Goal: Find specific page/section: Find specific page/section

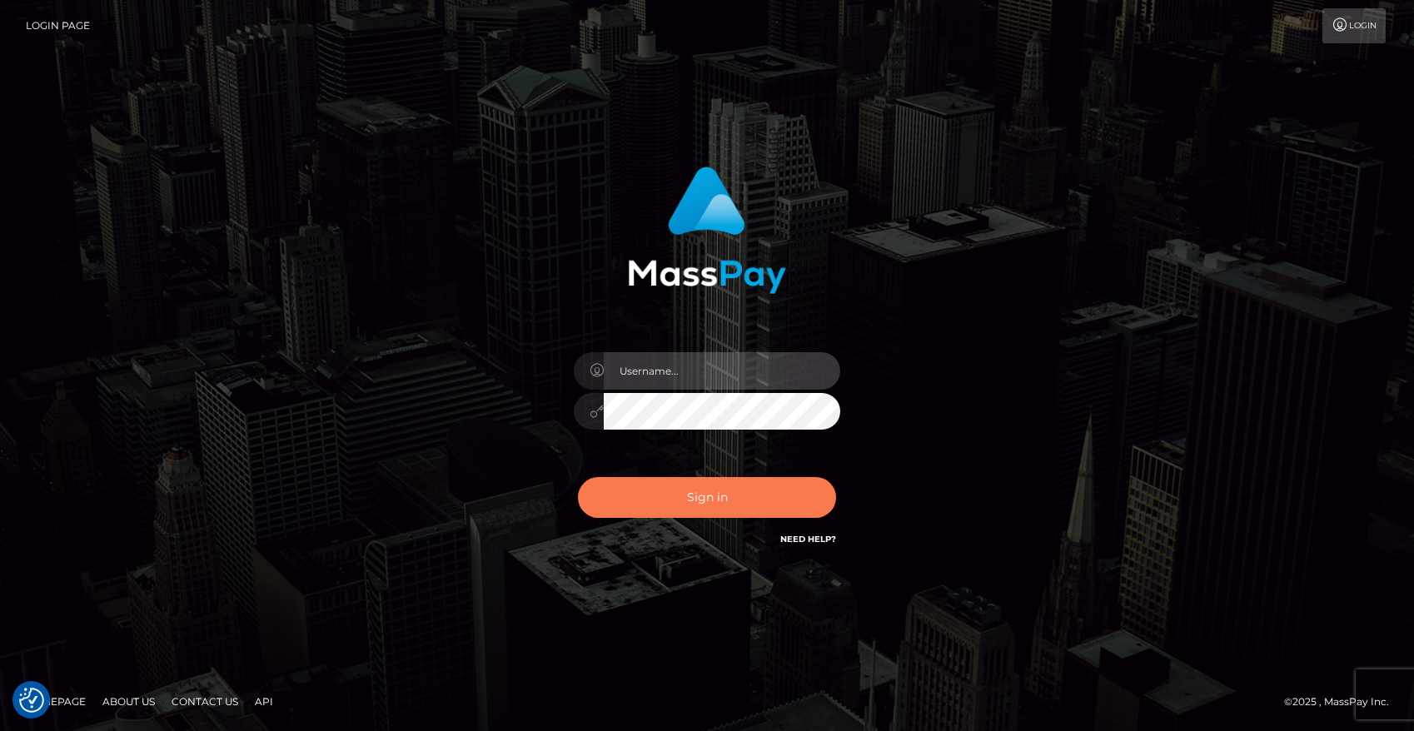
type input "maddie.whop"
click at [721, 493] on button "Sign in" at bounding box center [707, 497] width 258 height 41
type input "maddie.whop"
click at [644, 509] on button "Sign in" at bounding box center [707, 497] width 258 height 41
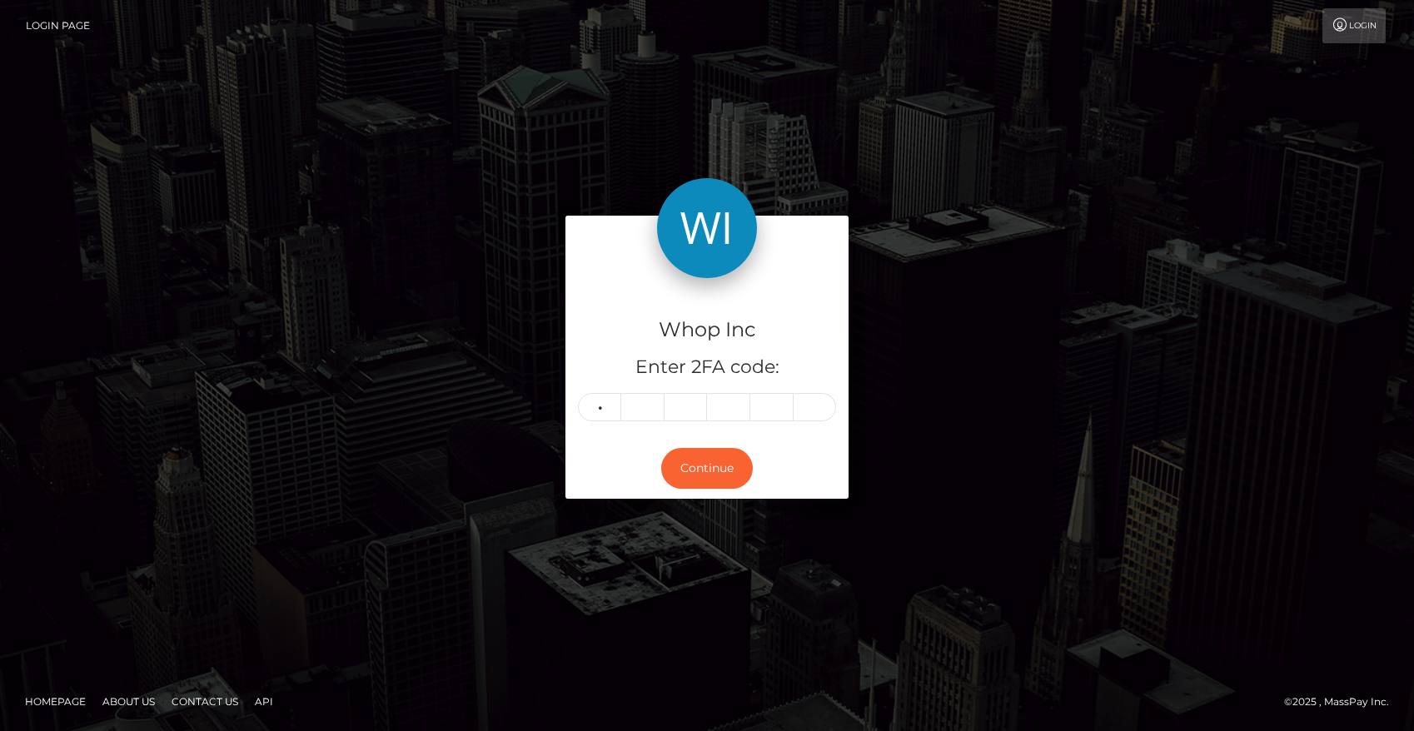
type input "6"
type input "5"
type input "6"
type input "5"
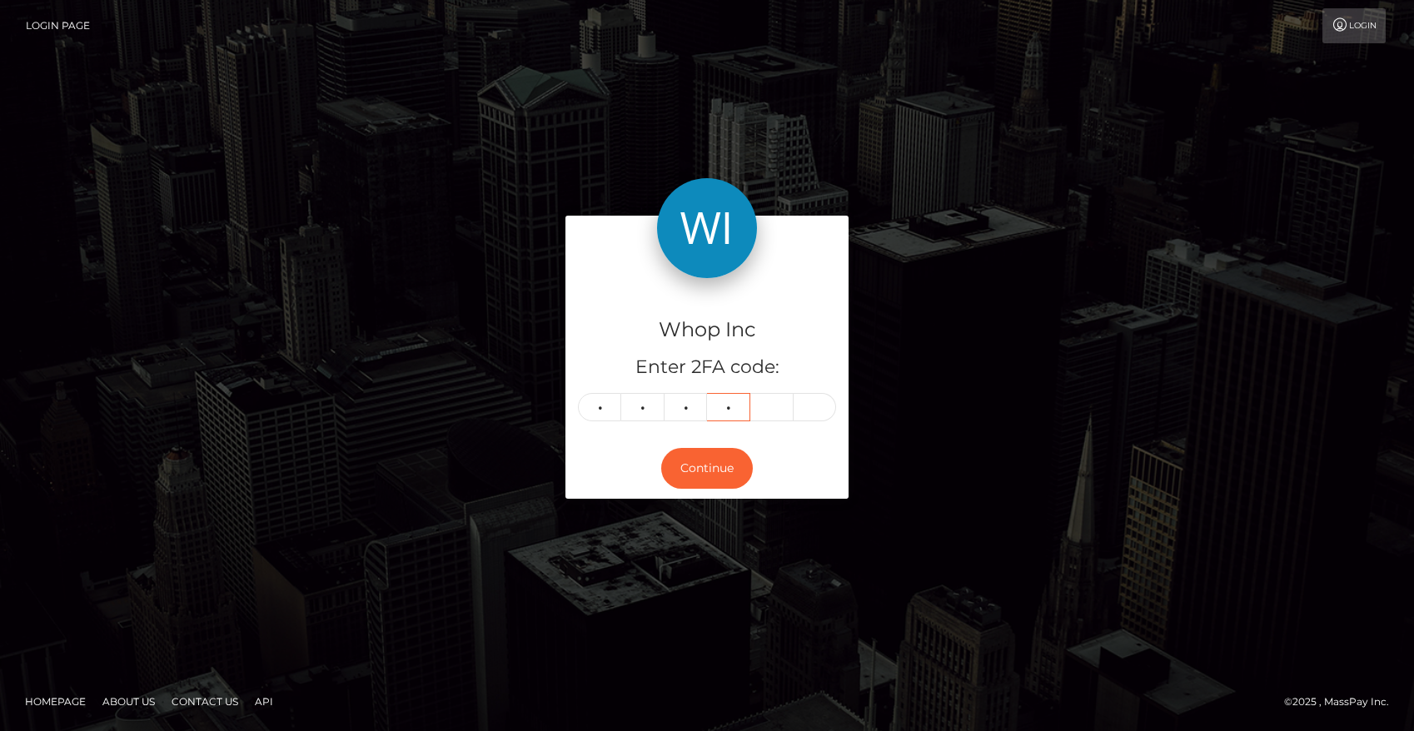
type input "1"
type input "5"
type input "3"
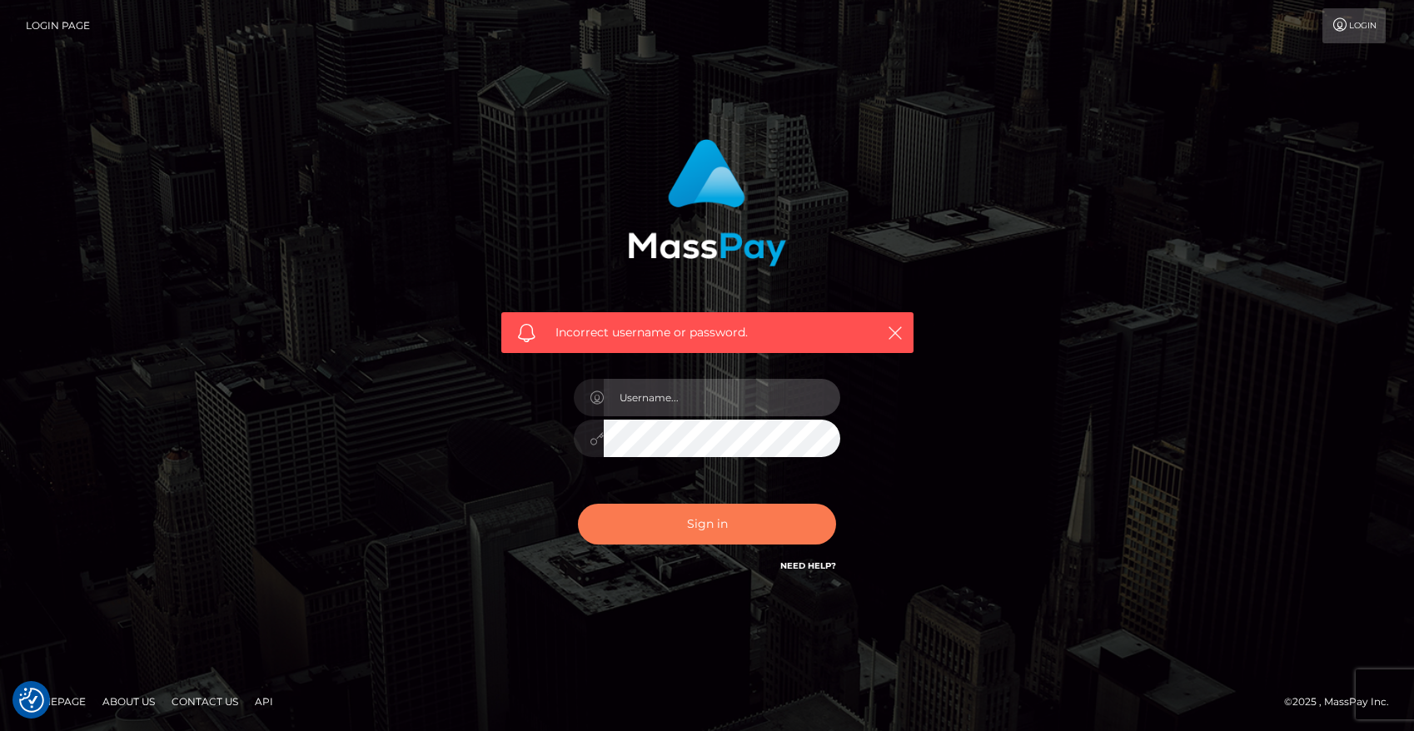
type input "maddie.whop"
click at [724, 517] on button "Sign in" at bounding box center [707, 524] width 258 height 41
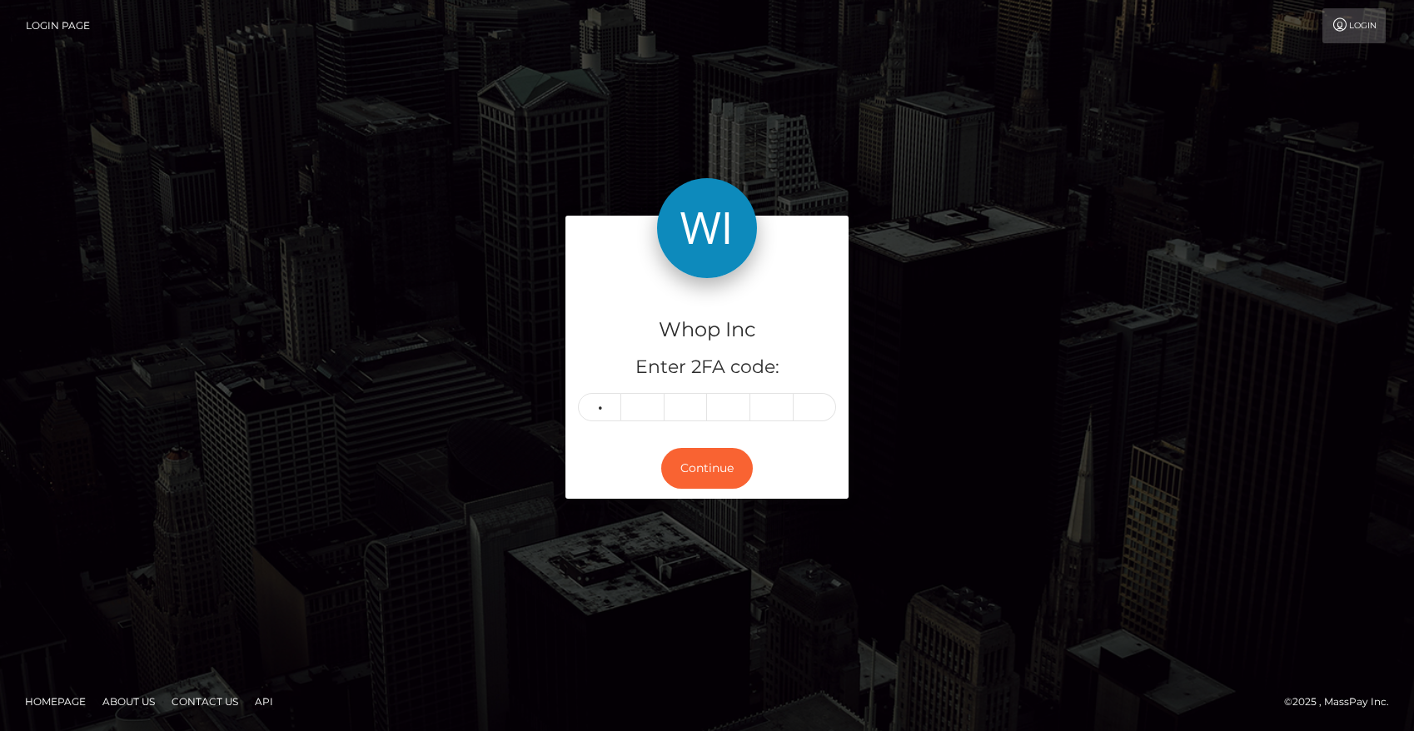
type input "1"
type input "0"
type input "8"
type input "2"
type input "1"
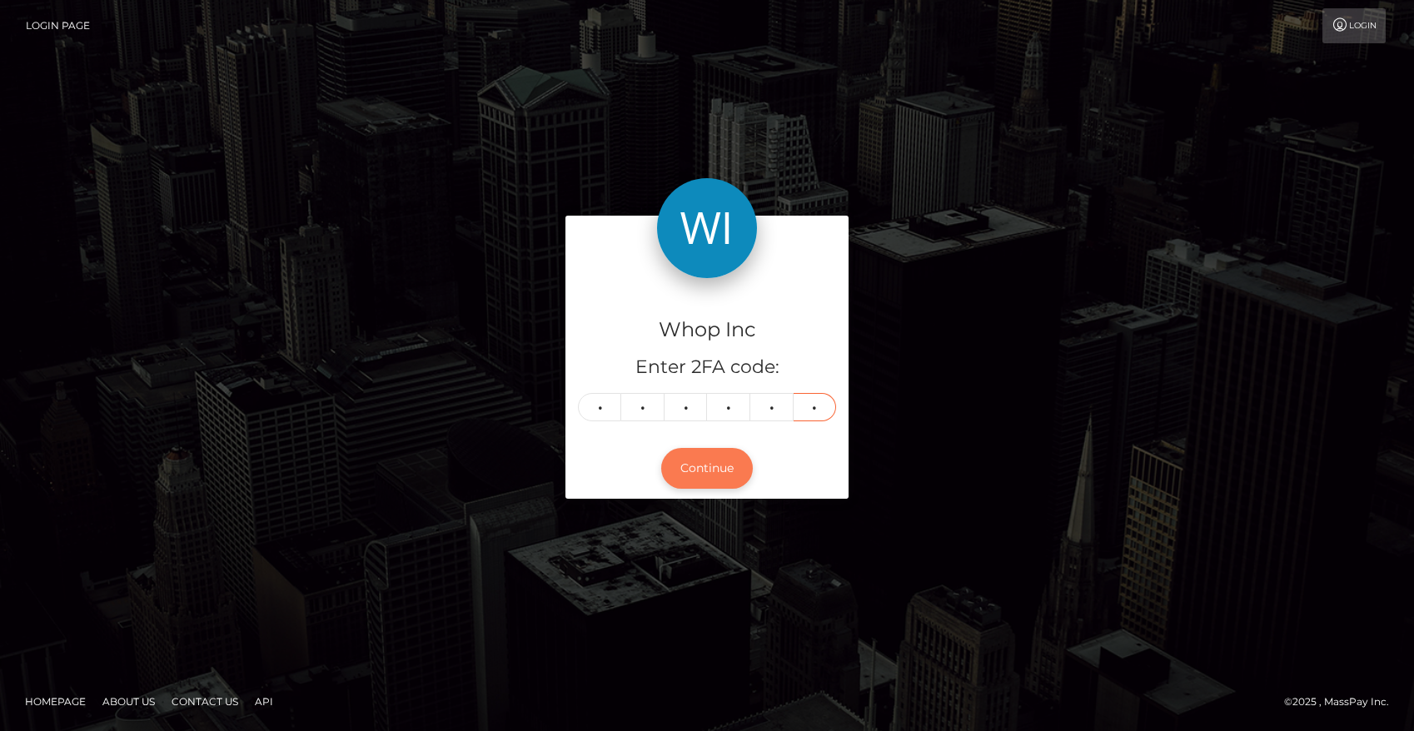
type input "9"
click at [694, 461] on button "Continue" at bounding box center [707, 468] width 92 height 41
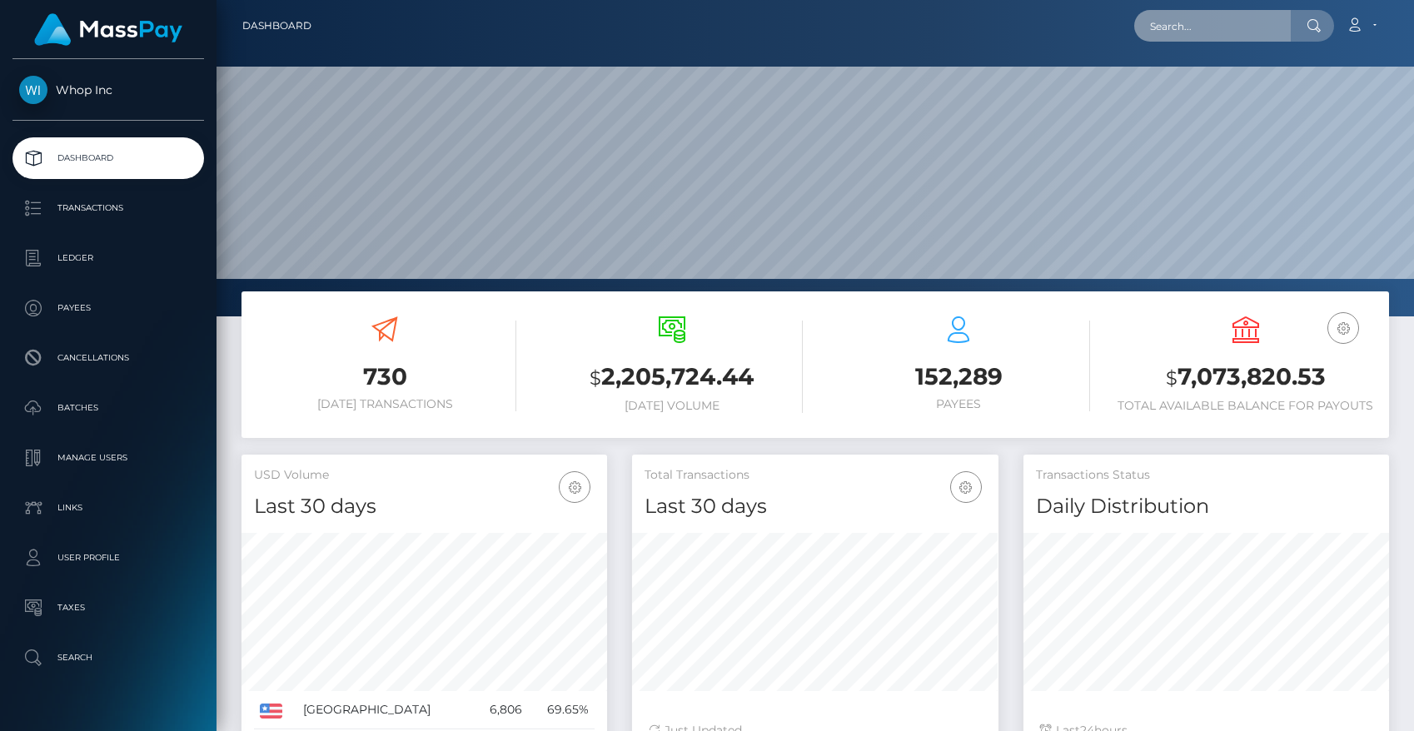
click at [1179, 22] on input "text" at bounding box center [1212, 26] width 157 height 32
paste input "isaacsuffren@gmail.com"
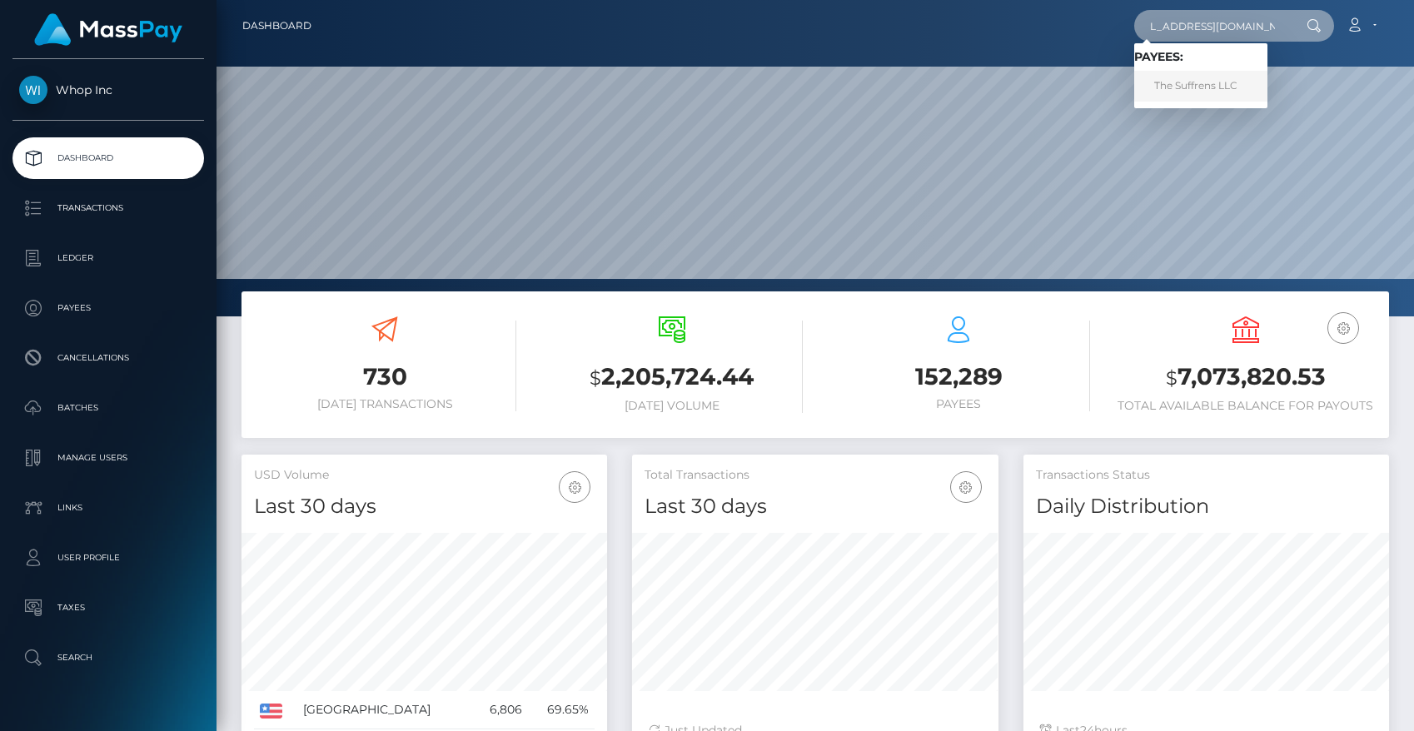
type input "isaacsuffren@gmail.com"
click at [1189, 87] on link "The Suffrens LLC" at bounding box center [1200, 86] width 133 height 31
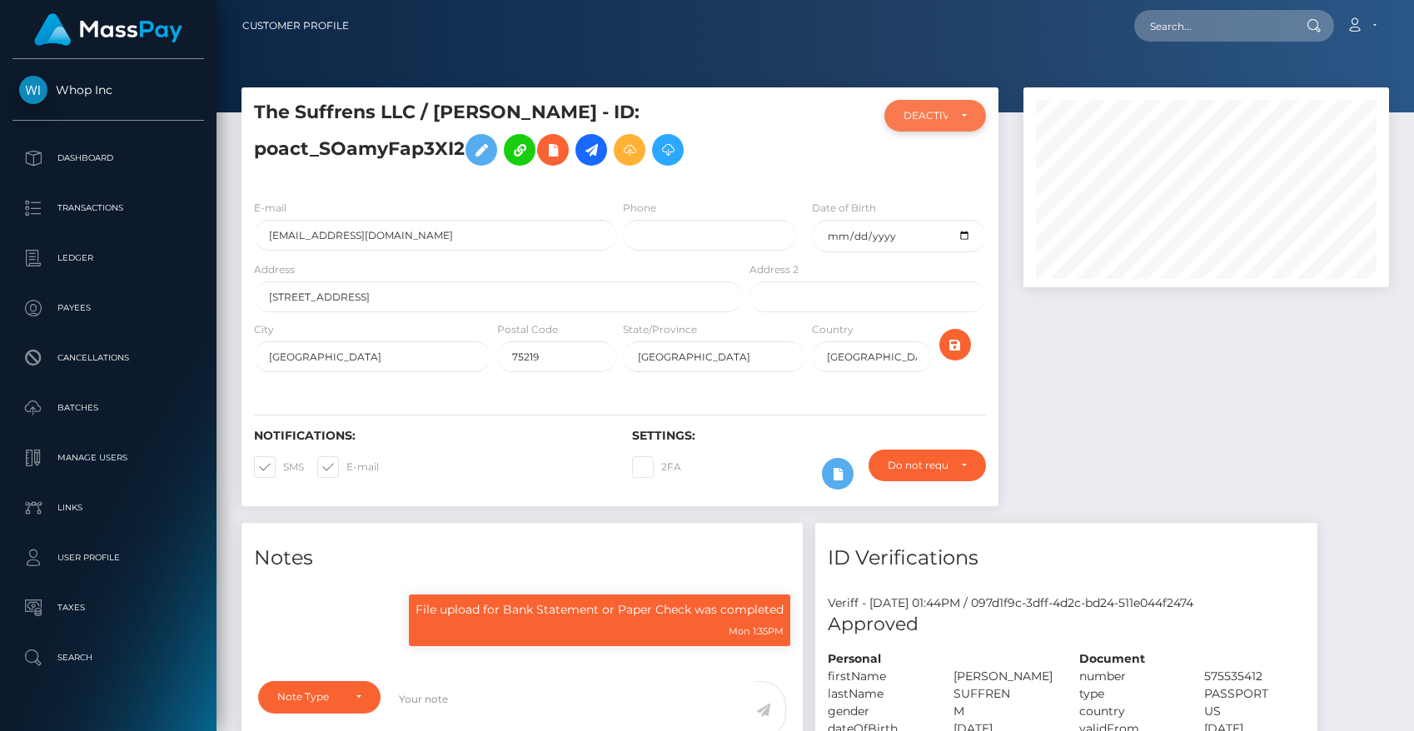
click at [938, 112] on div "DEACTIVE" at bounding box center [925, 115] width 43 height 13
click at [689, 28] on div "Loading... Loading... Account Edit Profile Logout" at bounding box center [875, 25] width 1026 height 35
click at [942, 124] on div "DEACTIVE" at bounding box center [934, 116] width 101 height 32
click at [1049, 356] on div at bounding box center [1206, 305] width 391 height 436
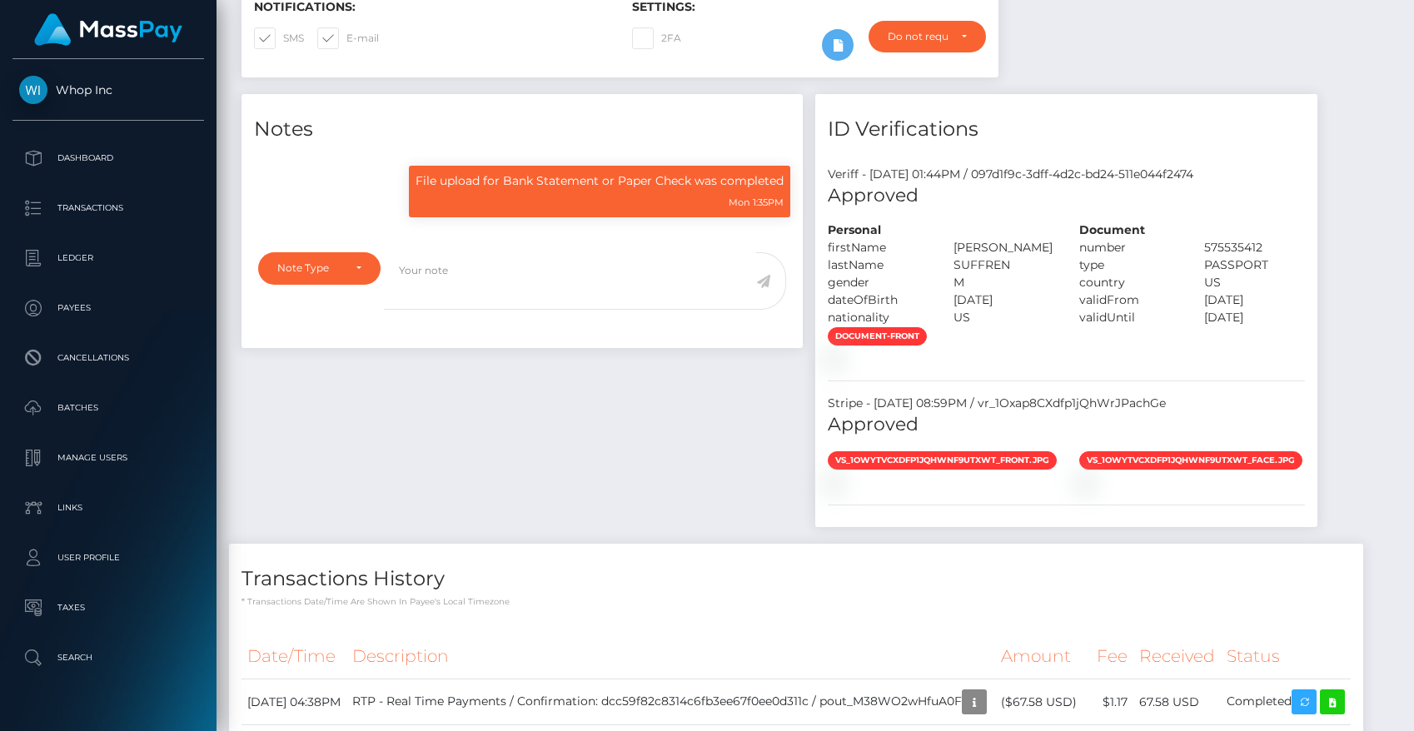
scroll to position [472, 0]
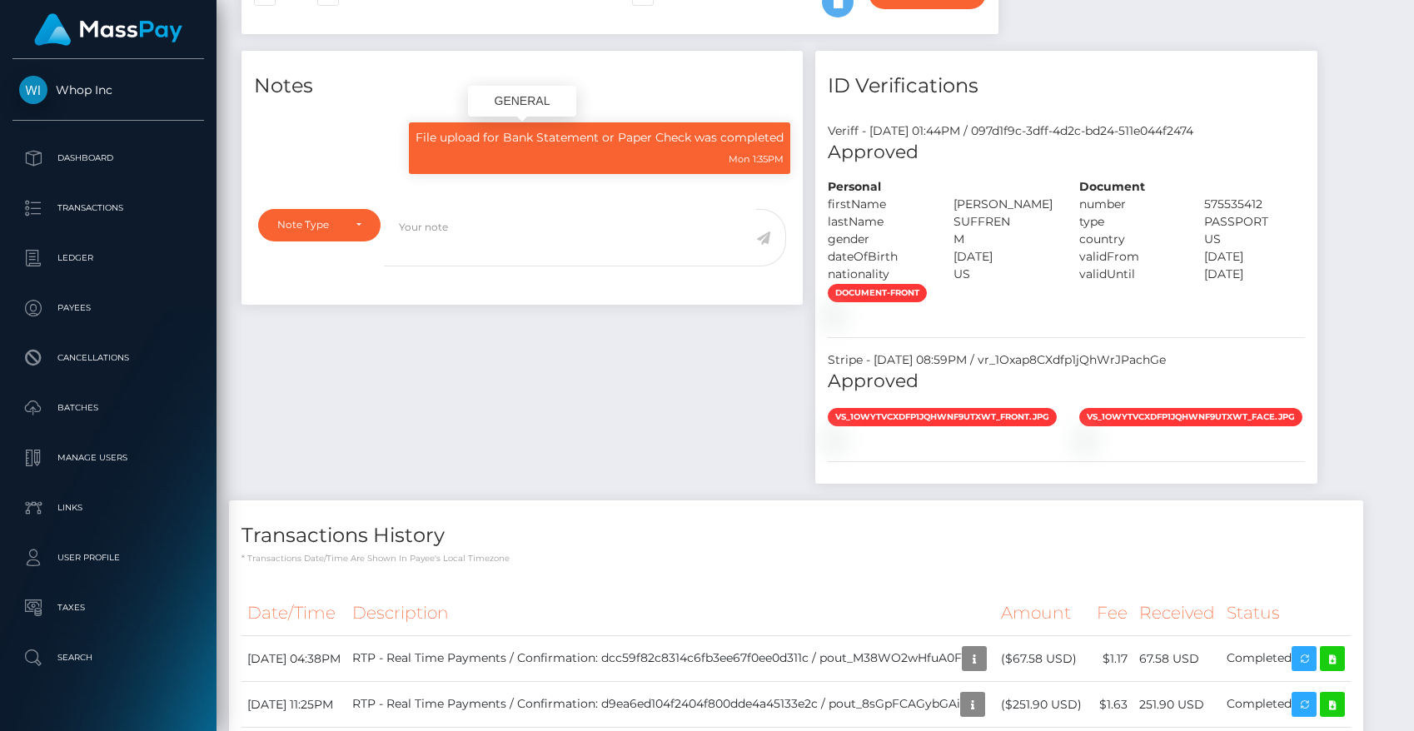
click at [582, 157] on div "Mon 1:35PM" at bounding box center [600, 158] width 368 height 17
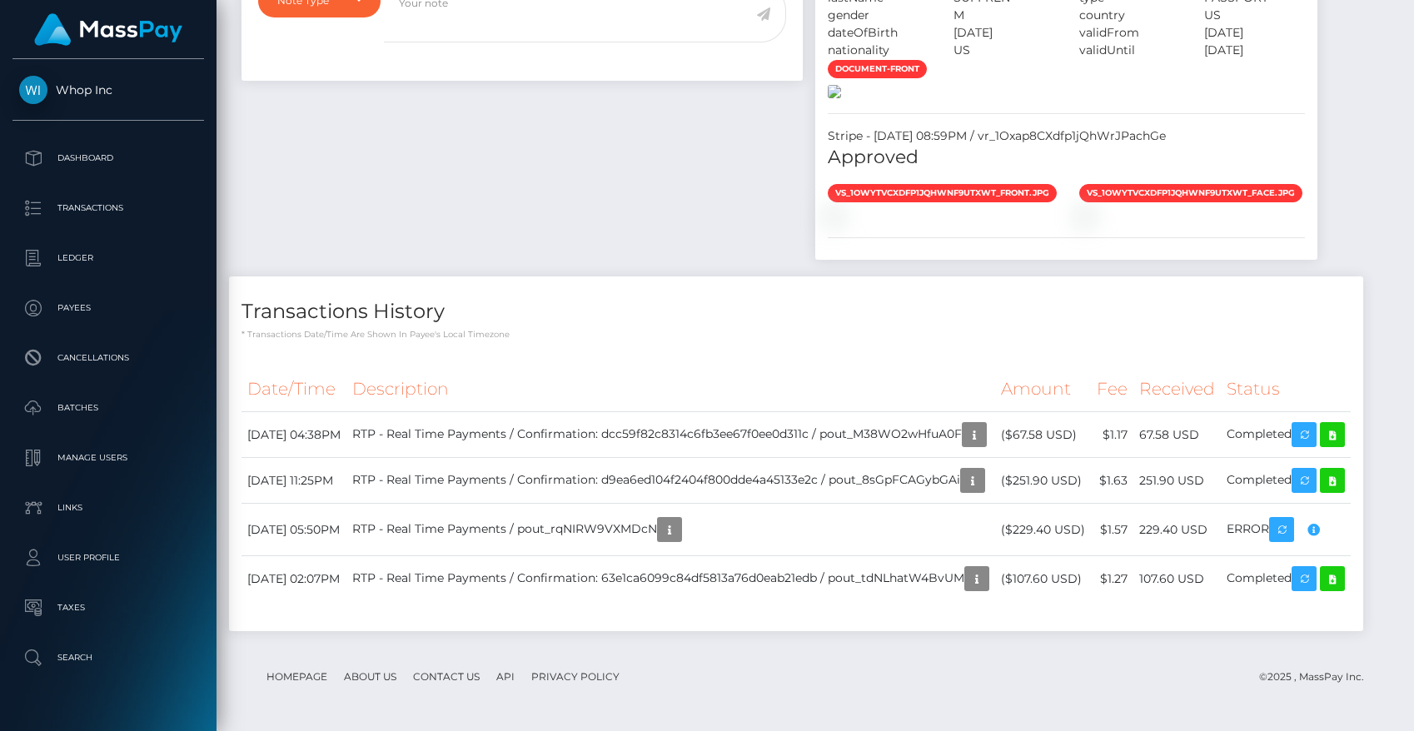
scroll to position [1350, 0]
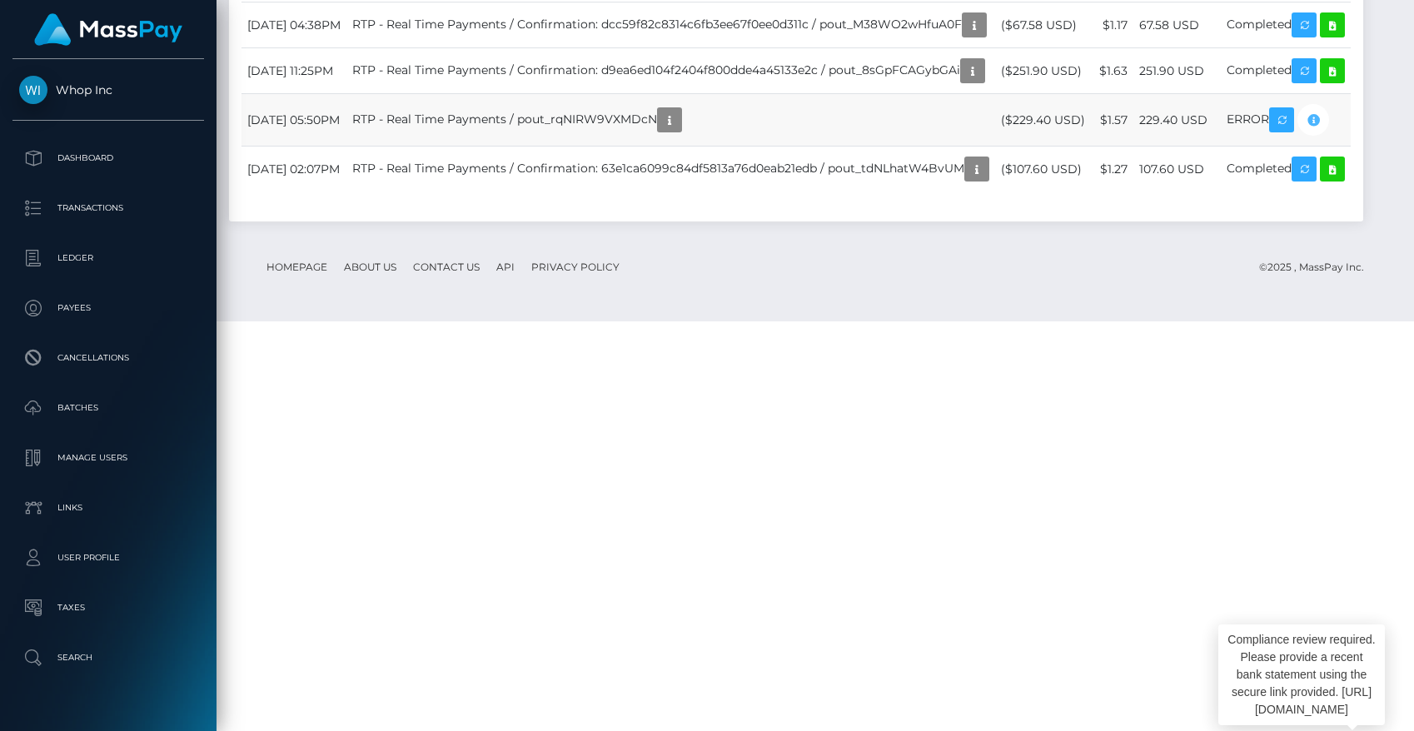
click at [1323, 131] on icon "button" at bounding box center [1313, 120] width 20 height 21
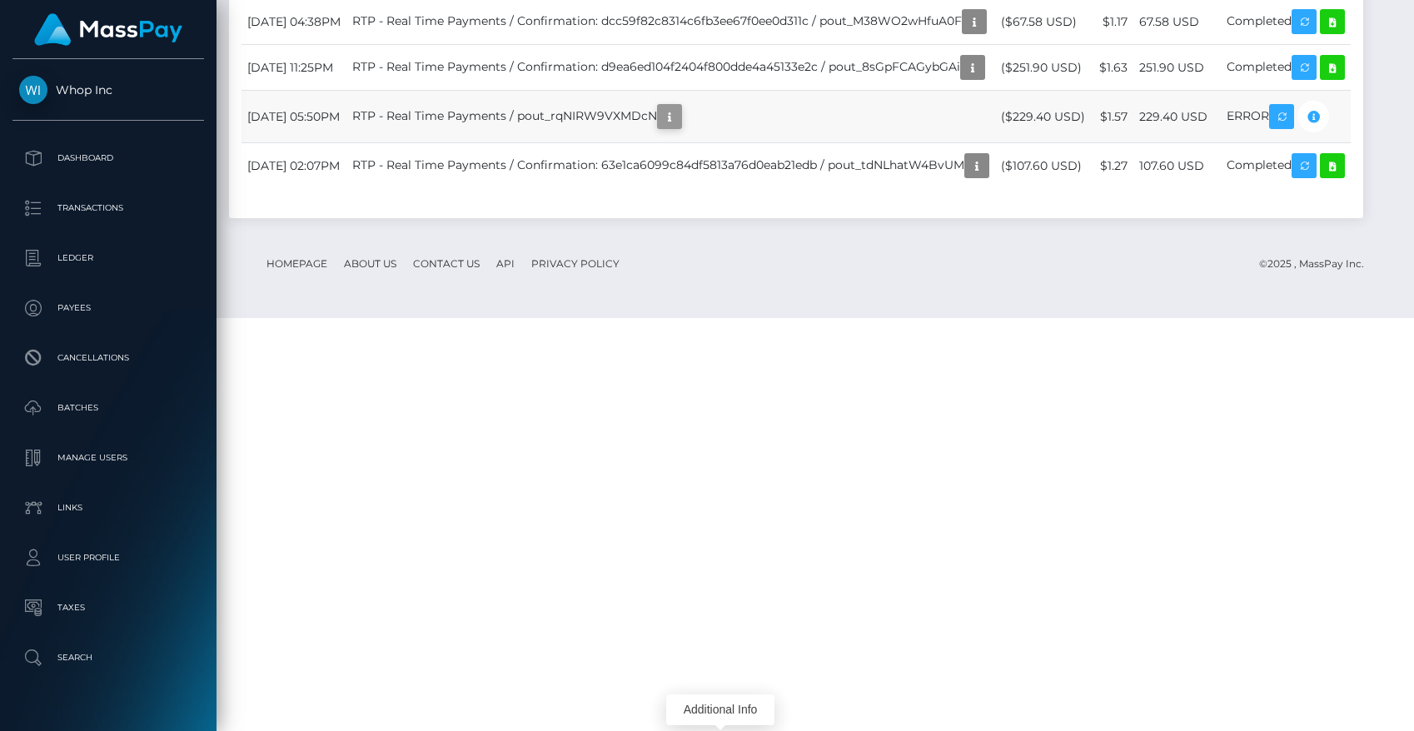
click at [680, 127] on icon "button" at bounding box center [670, 117] width 20 height 21
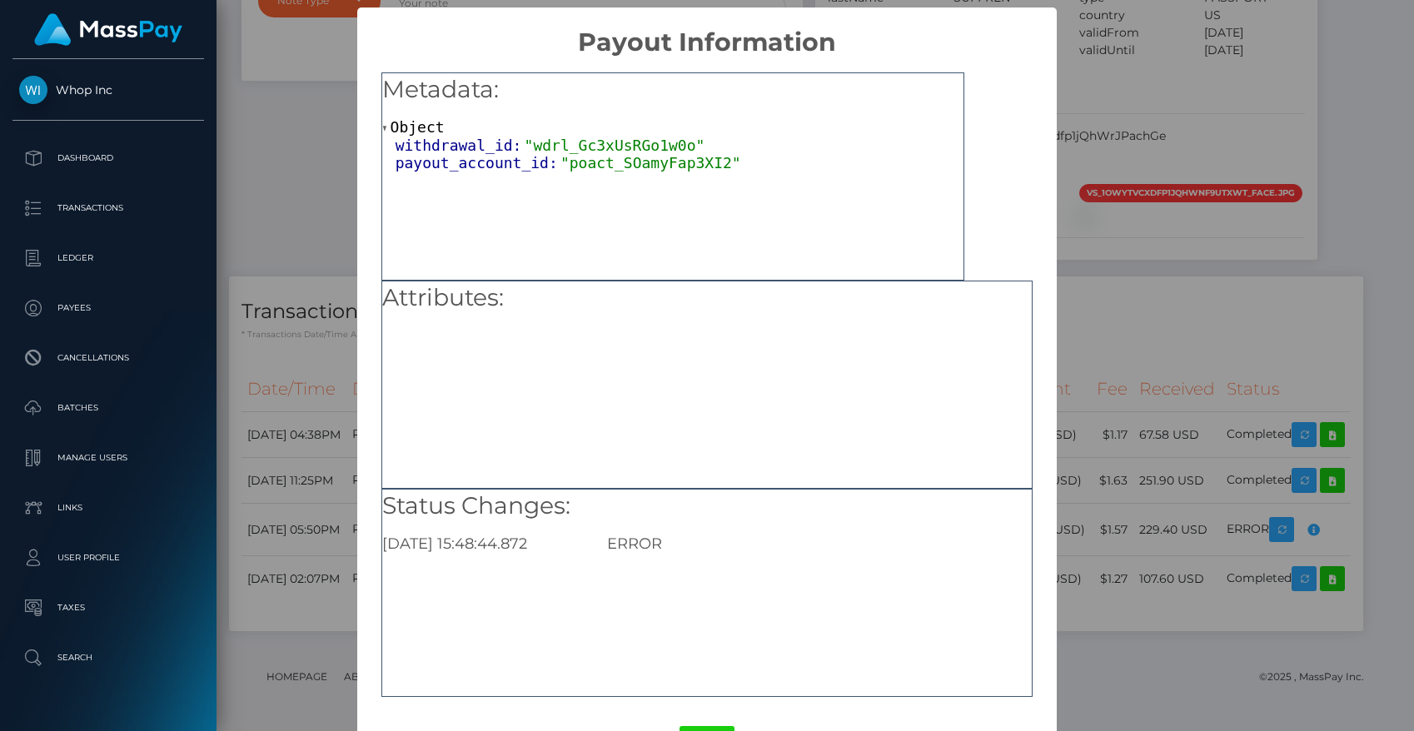
scroll to position [61, 0]
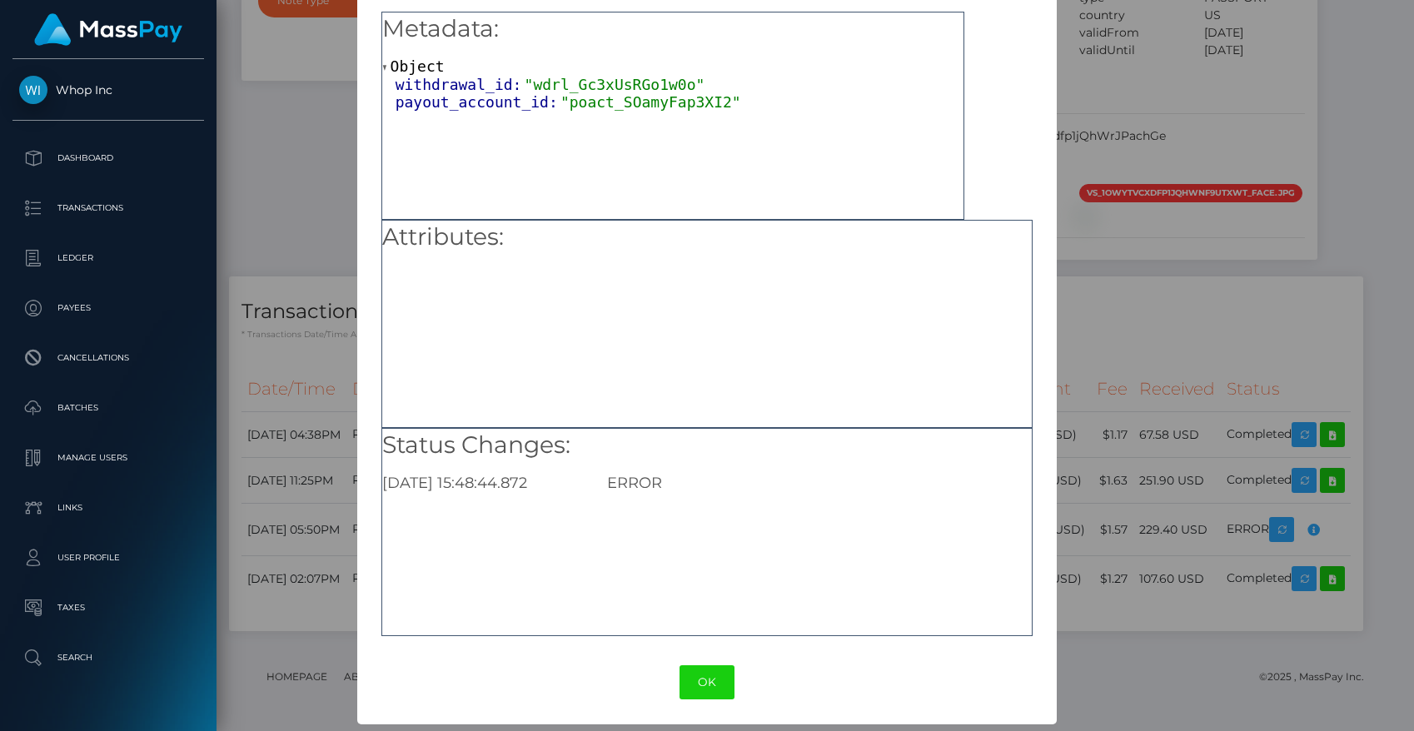
click at [1125, 346] on div "× Payout Information Metadata: Object withdrawal_id: "wdrl_Gc3xUsRGo1w0o" payou…" at bounding box center [707, 365] width 1414 height 731
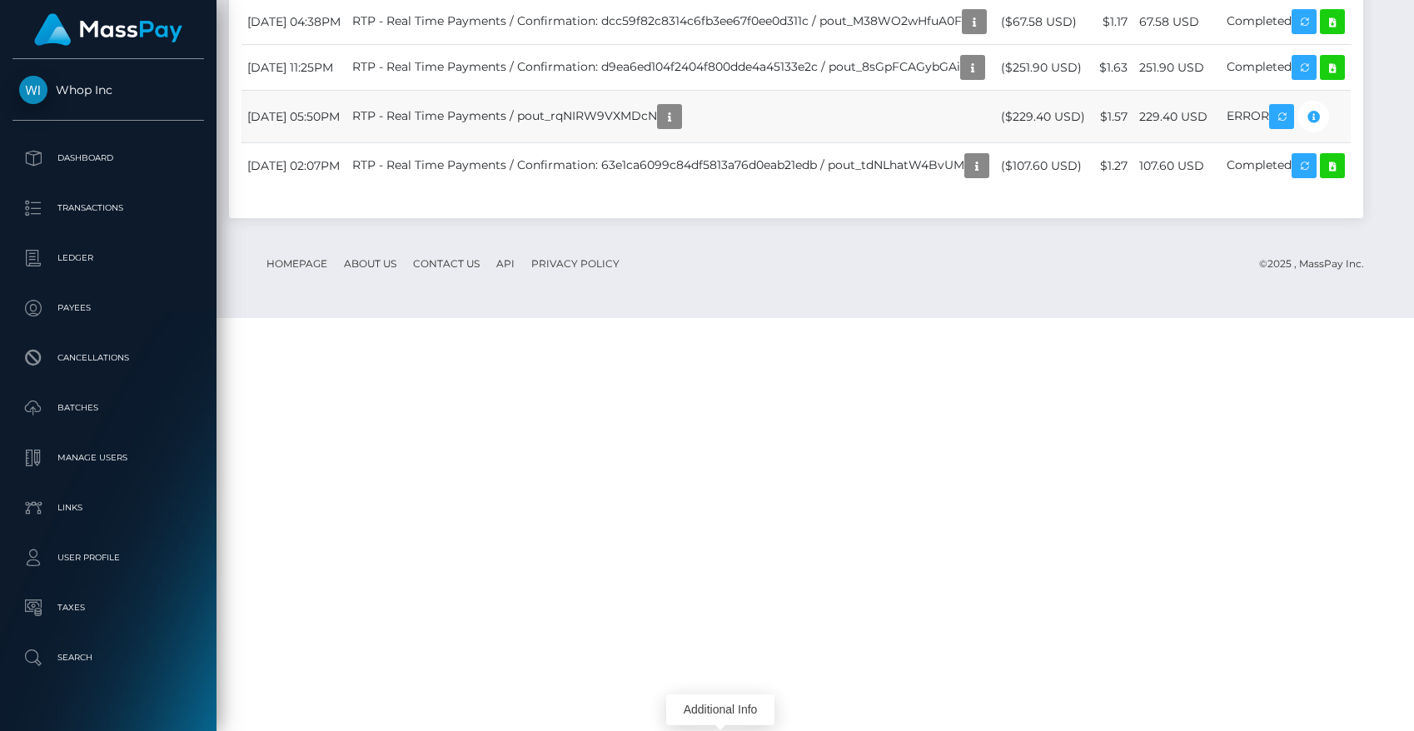
click at [888, 143] on td "RTP - Real Time Payments / pout_rqNIRW9VXMDcN" at bounding box center [670, 117] width 649 height 52
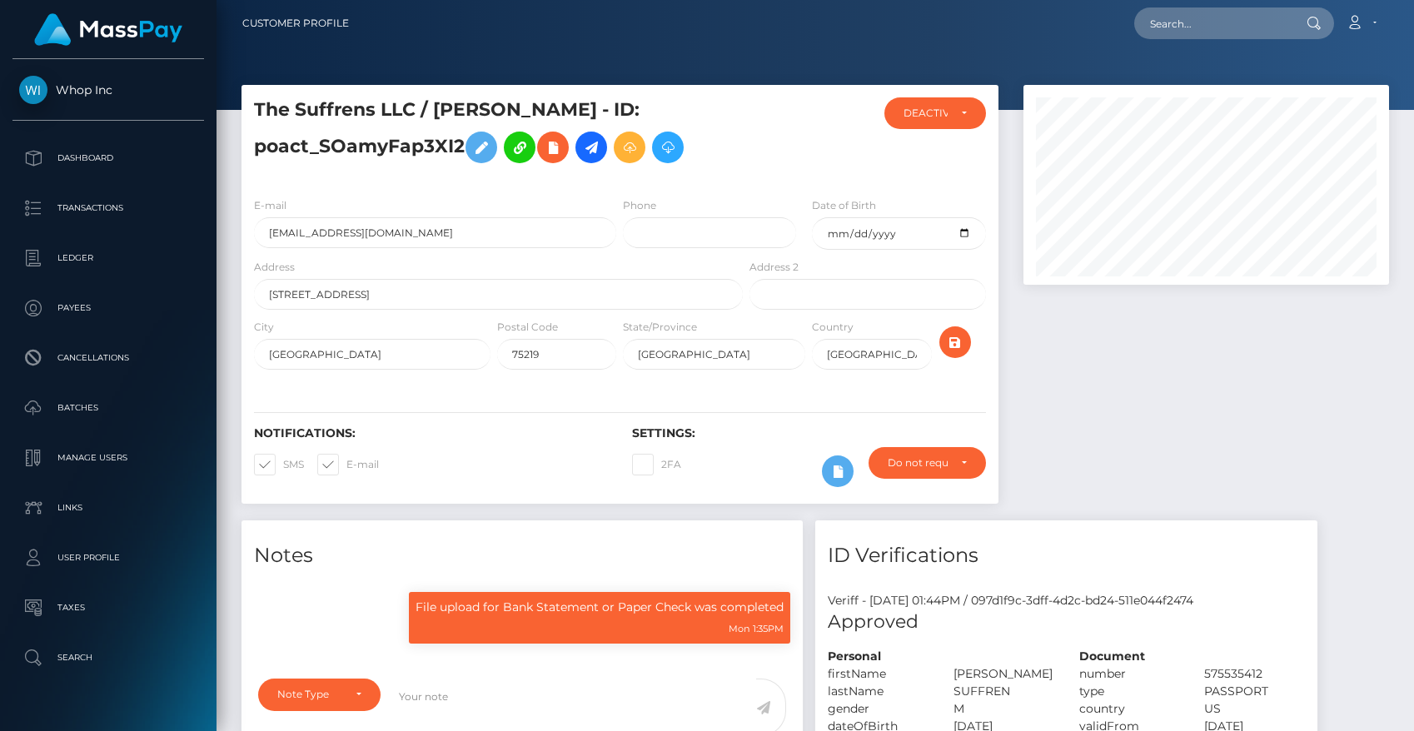
scroll to position [0, 0]
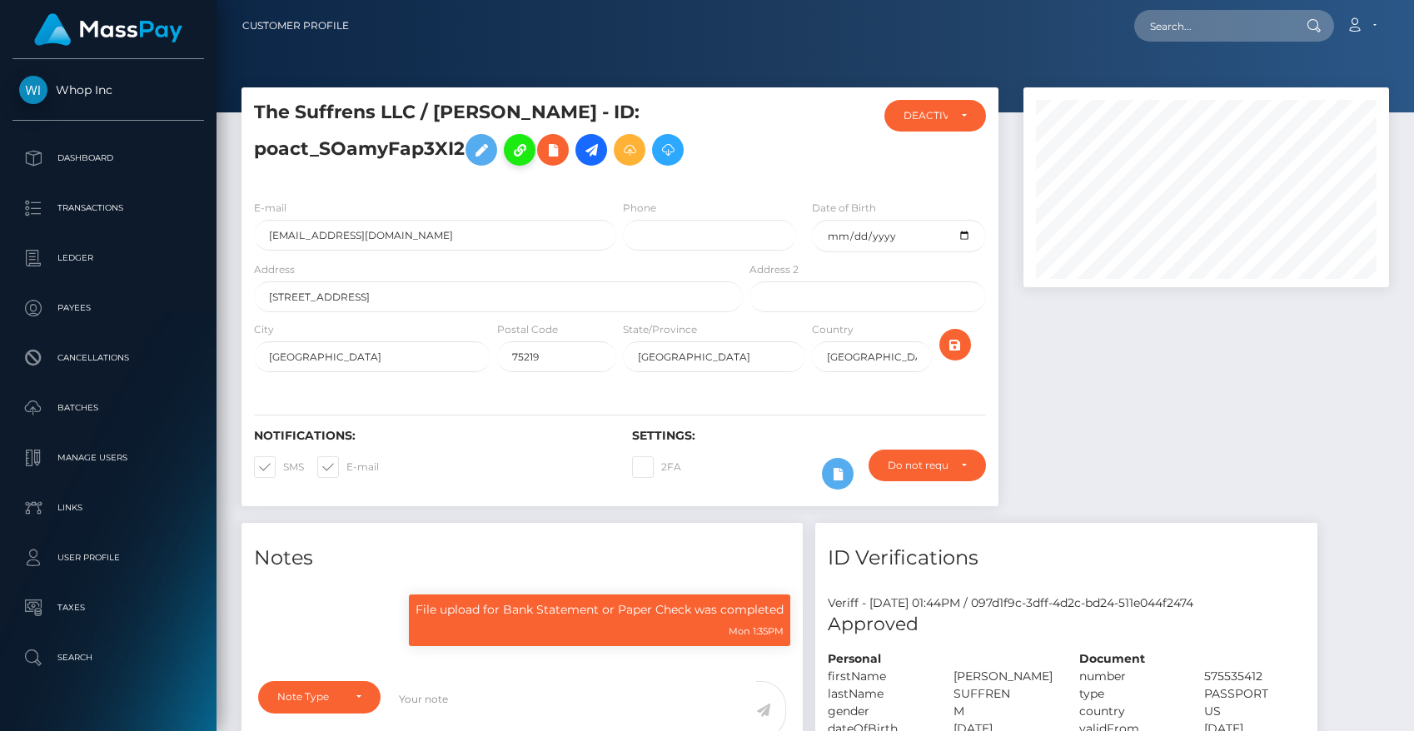
click at [530, 153] on icon at bounding box center [520, 150] width 20 height 21
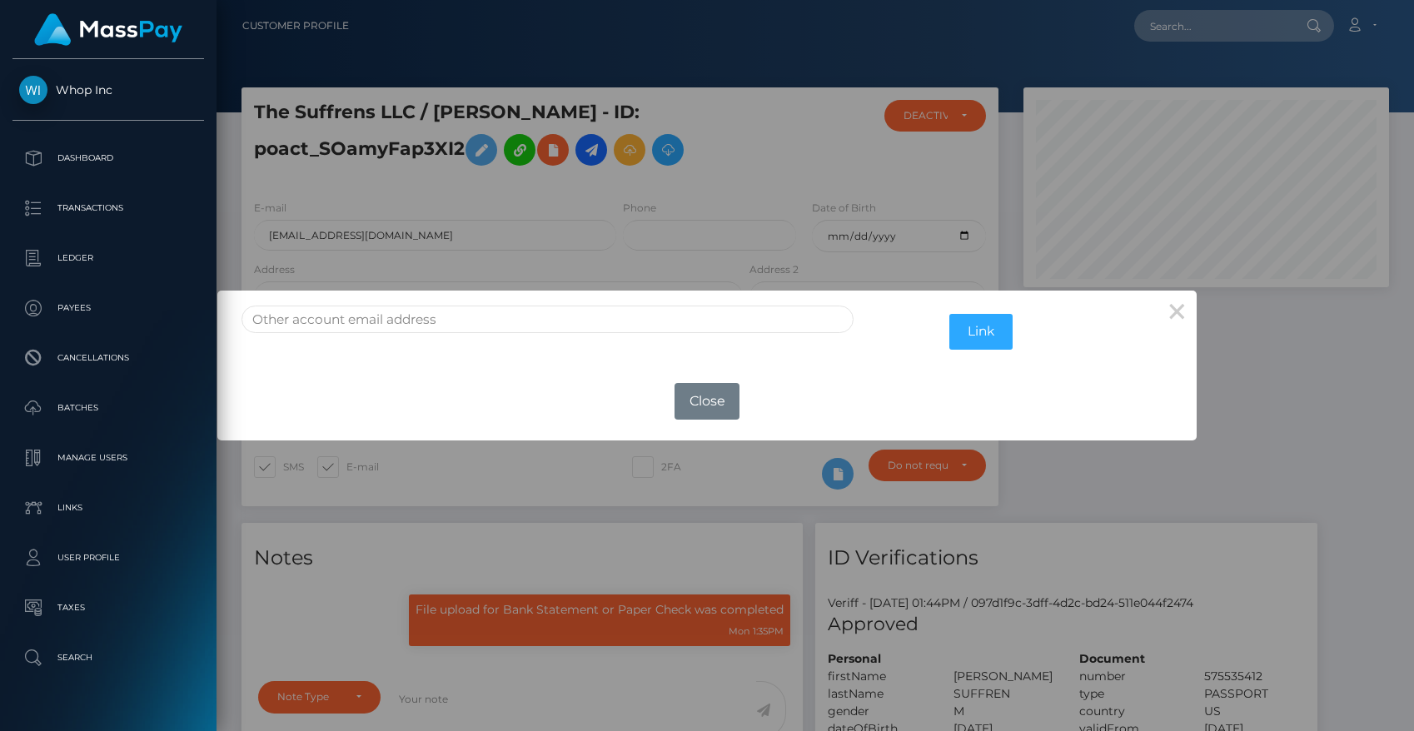
click at [545, 184] on div "× Link OK No Close" at bounding box center [707, 365] width 1414 height 731
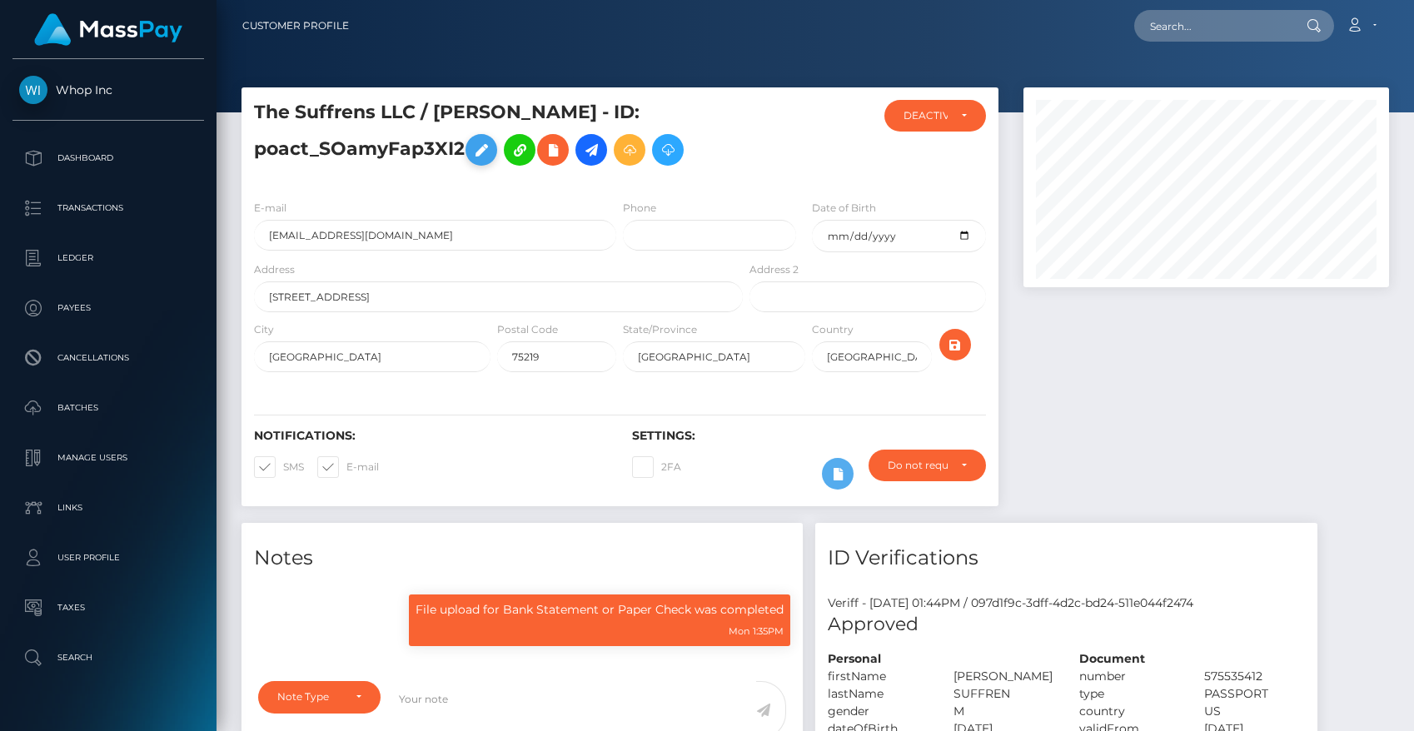
click at [491, 145] on icon at bounding box center [481, 150] width 20 height 21
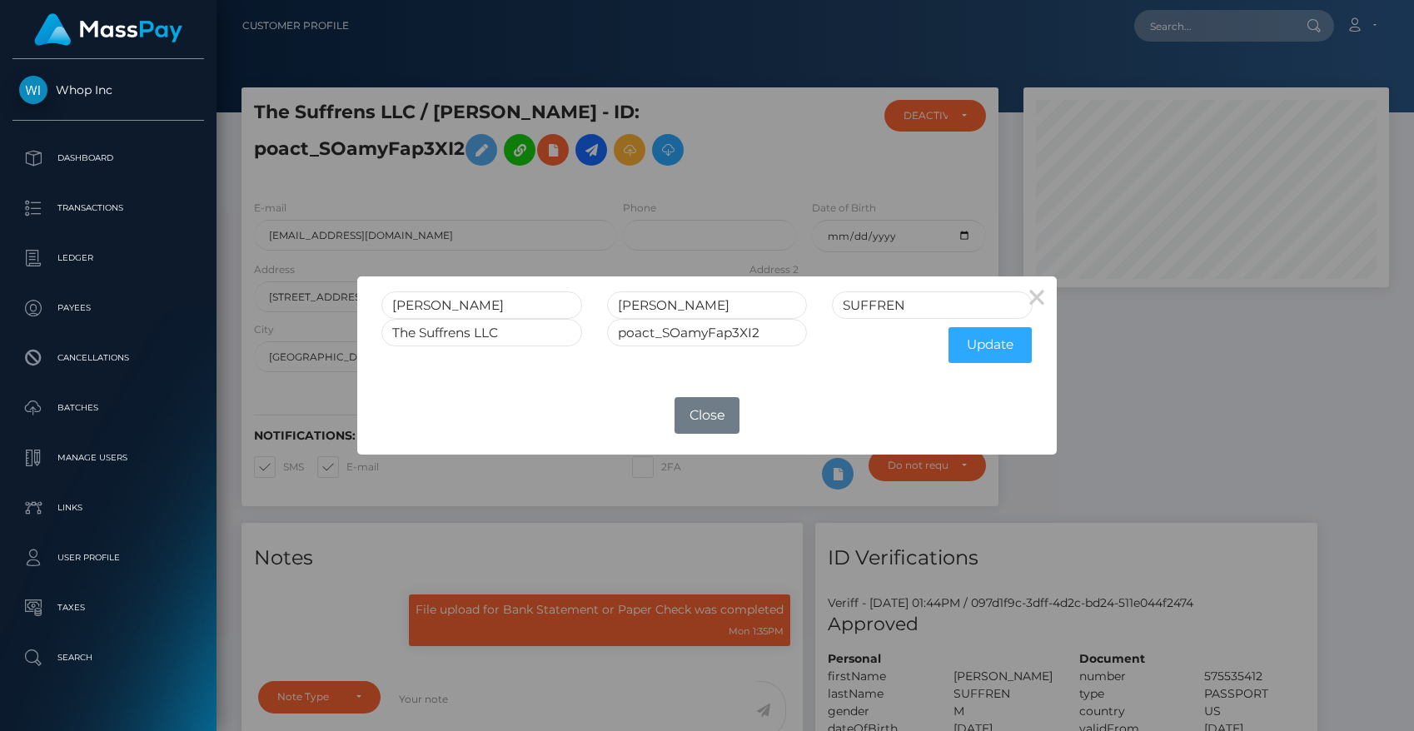
click at [518, 207] on div "× ISAAC ALEXANDER SUFFREN The Suffrens LLC poact_SOamyFap3XI2 Update OK No Close" at bounding box center [707, 365] width 1414 height 731
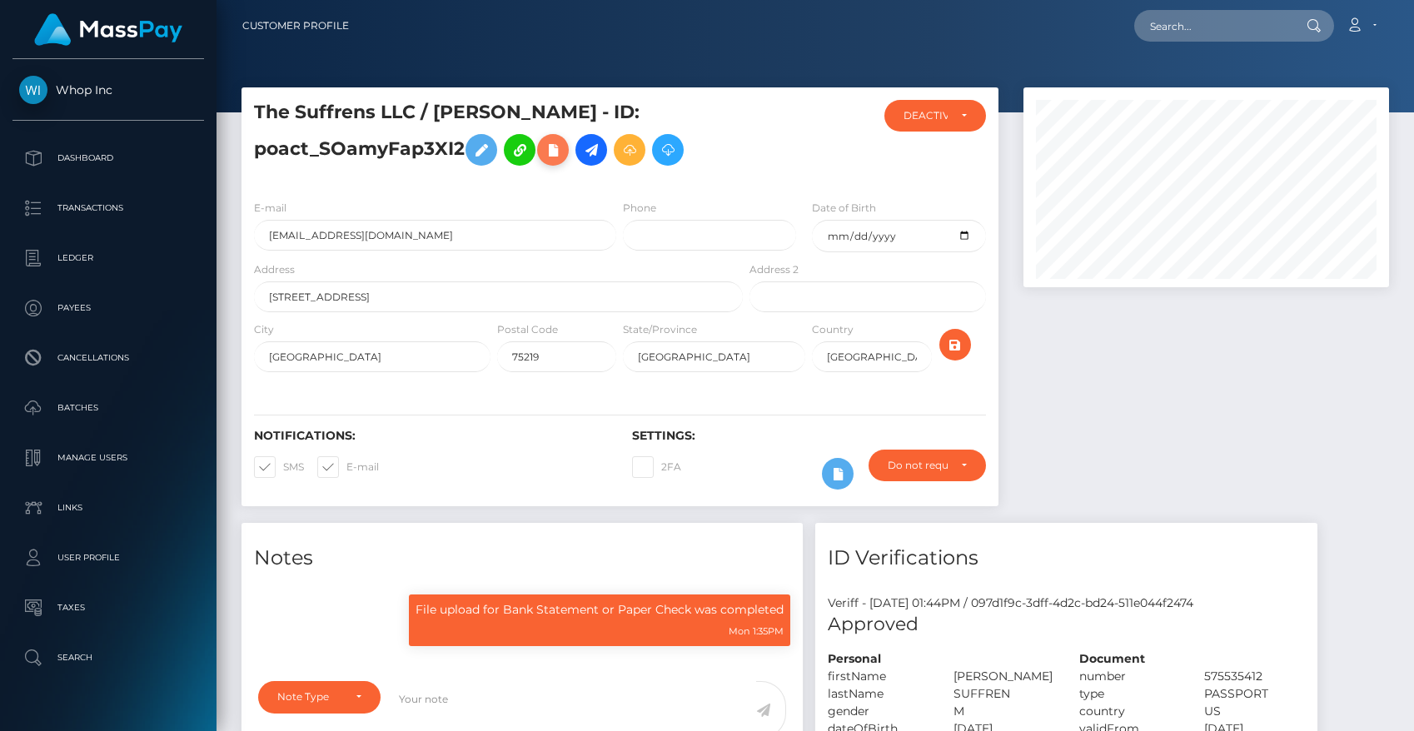
click at [563, 150] on icon at bounding box center [553, 150] width 20 height 21
select select
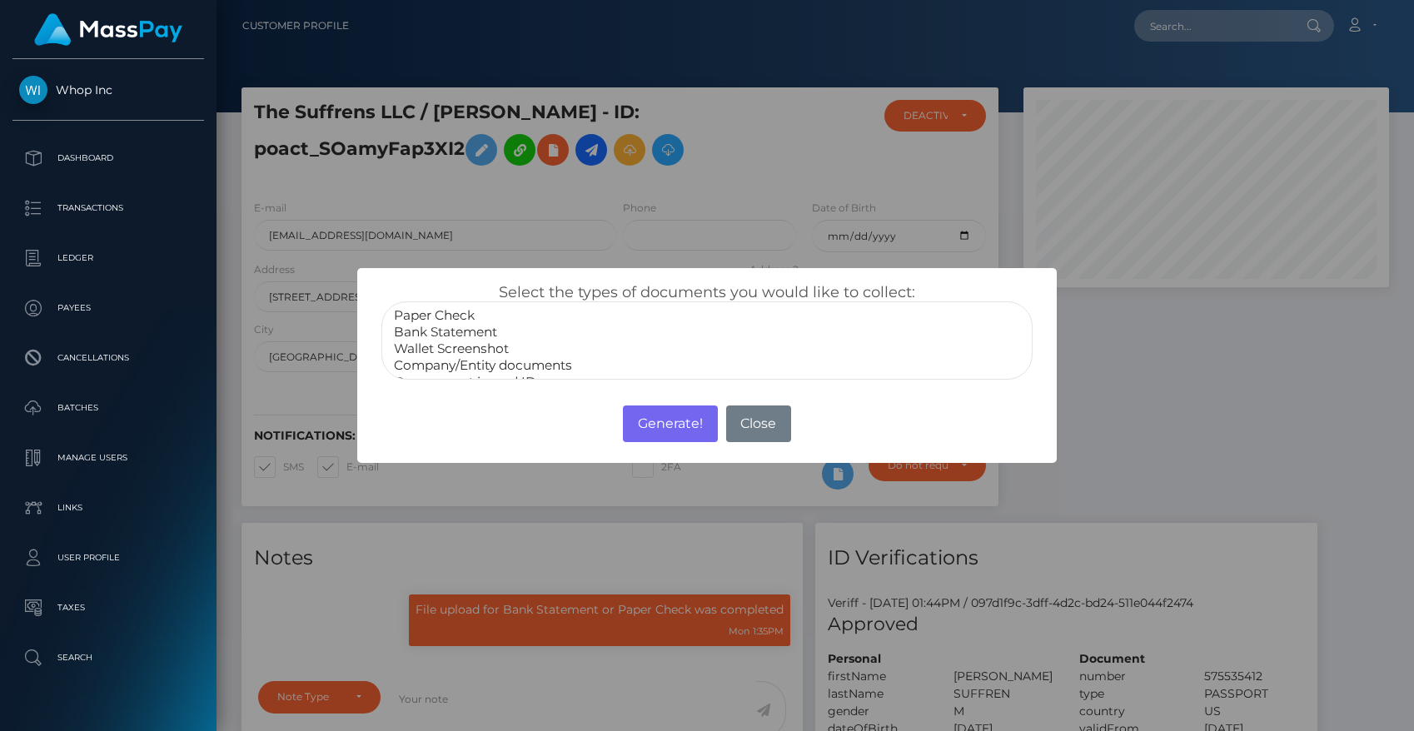
scroll to position [33, 0]
click at [822, 154] on div "× Select the types of documents you would like to collect: Paper Check Bank Sta…" at bounding box center [707, 365] width 1414 height 731
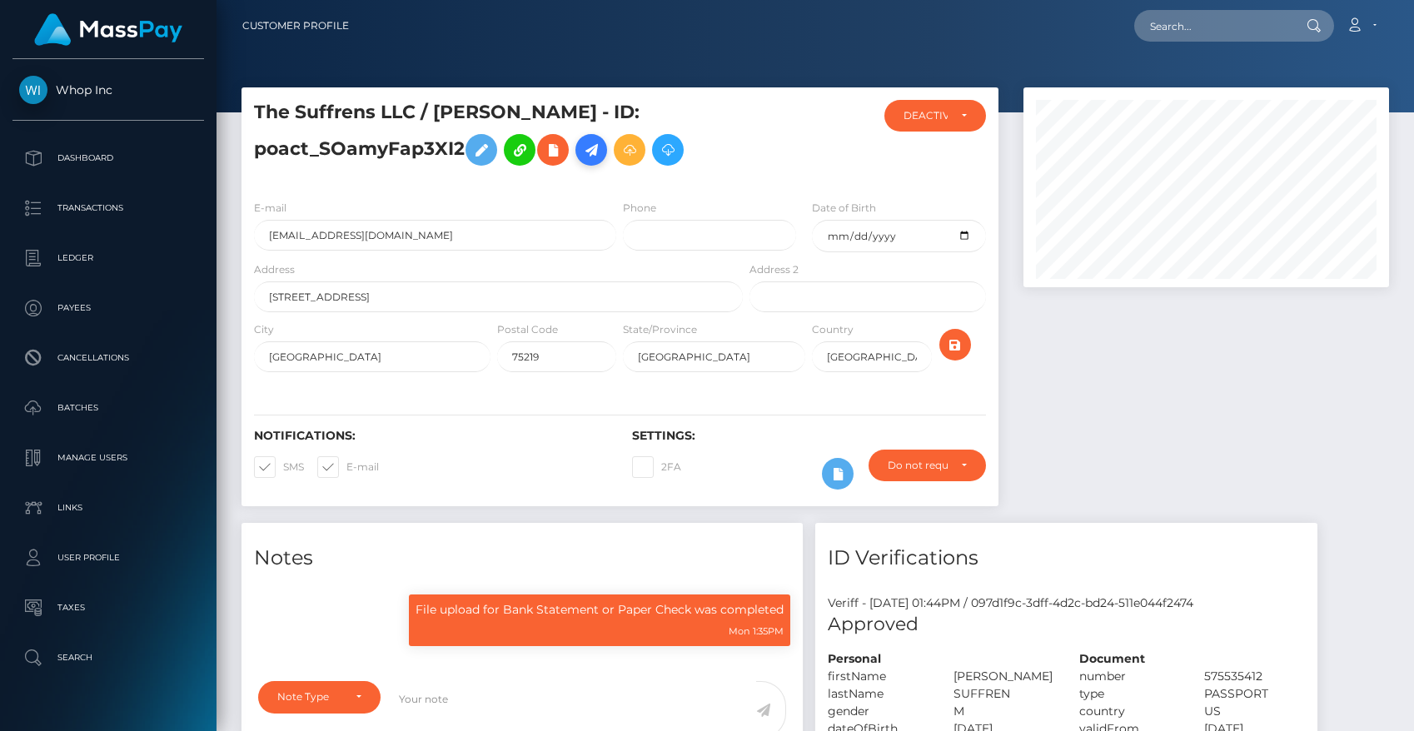
click at [601, 152] on icon at bounding box center [591, 150] width 20 height 21
click at [1177, 441] on div at bounding box center [1206, 305] width 391 height 436
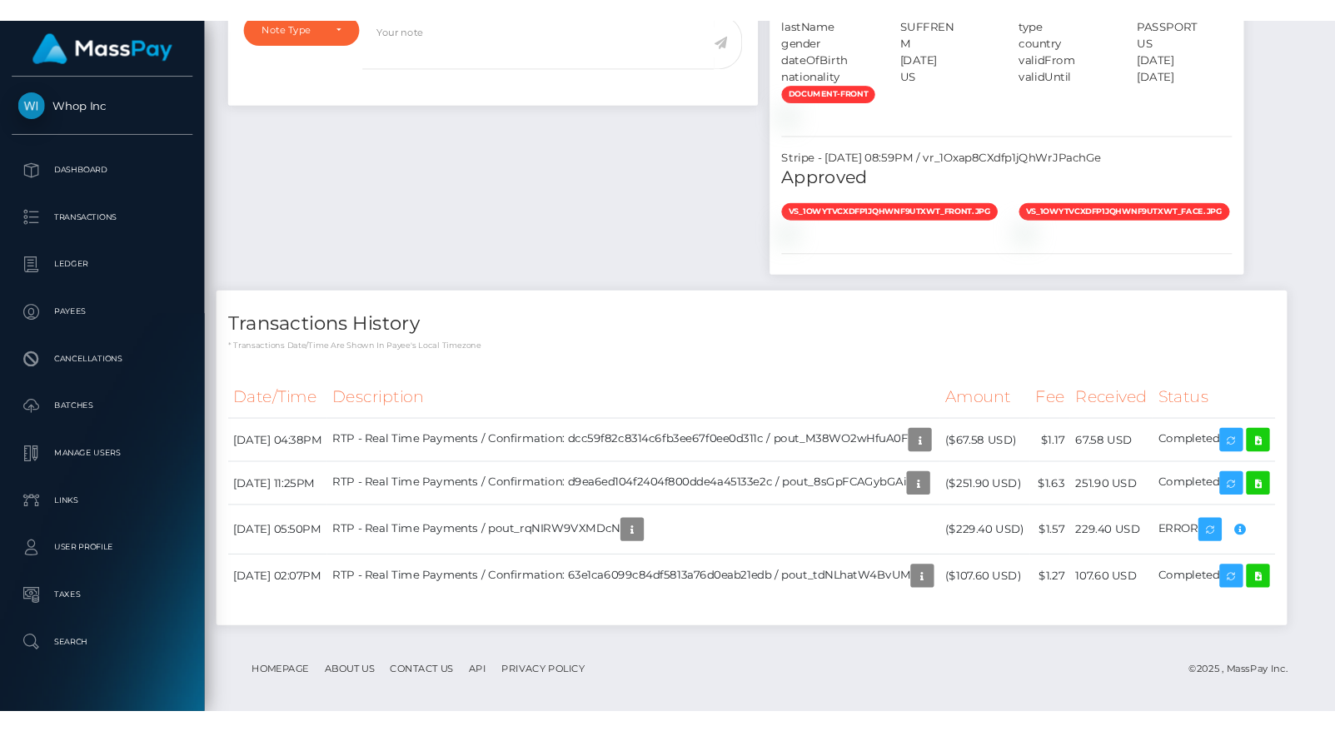
scroll to position [0, 0]
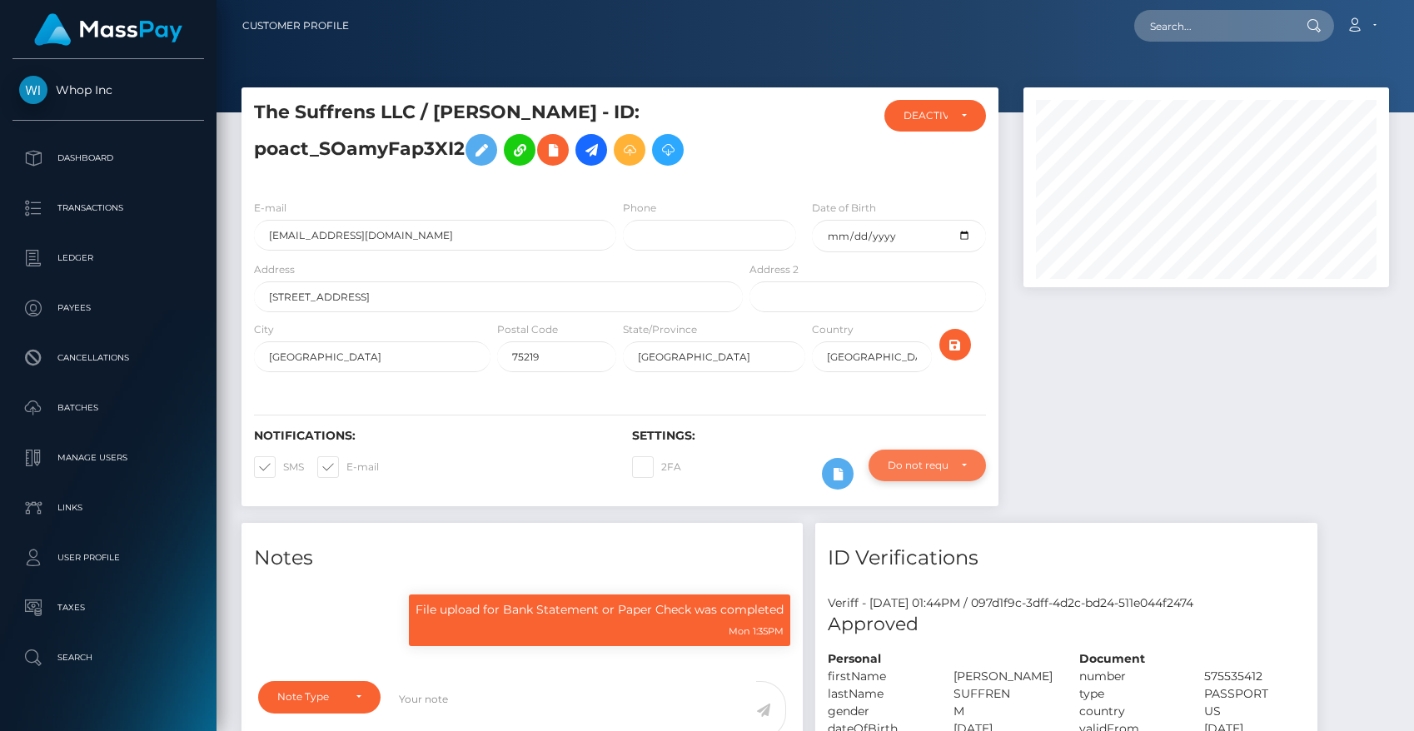
click at [958, 470] on div "Do not require" at bounding box center [927, 465] width 78 height 13
click at [1086, 436] on div at bounding box center [1206, 305] width 391 height 436
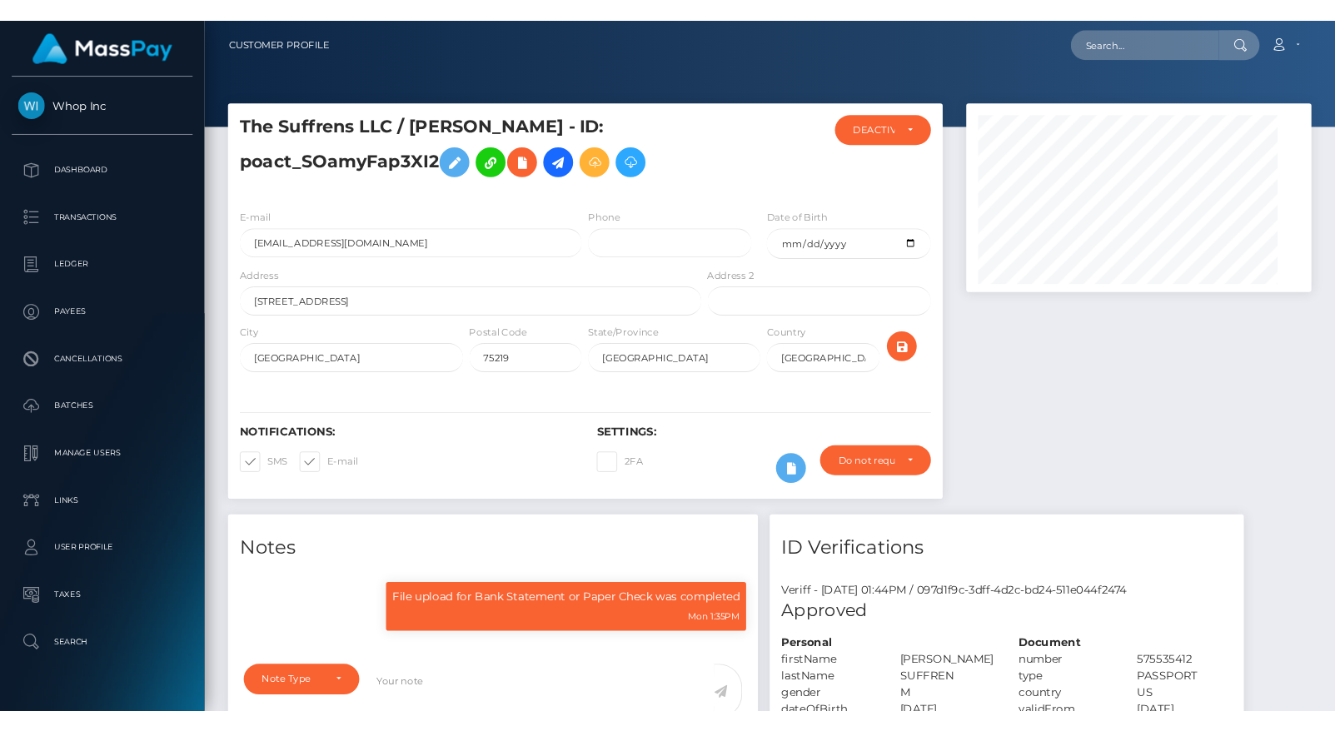
scroll to position [832528, 832388]
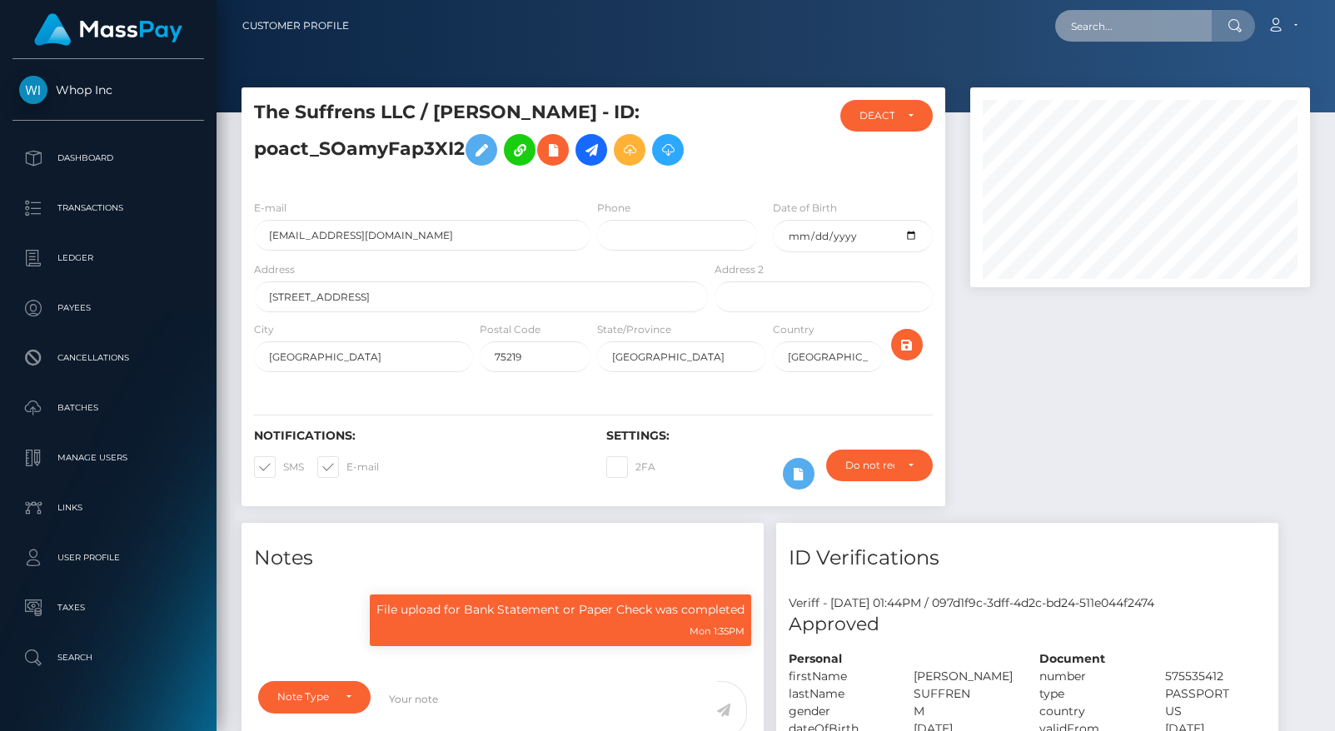
click at [1151, 28] on input "text" at bounding box center [1133, 26] width 157 height 32
paste input "[EMAIL_ADDRESS][DOMAIN_NAME]"
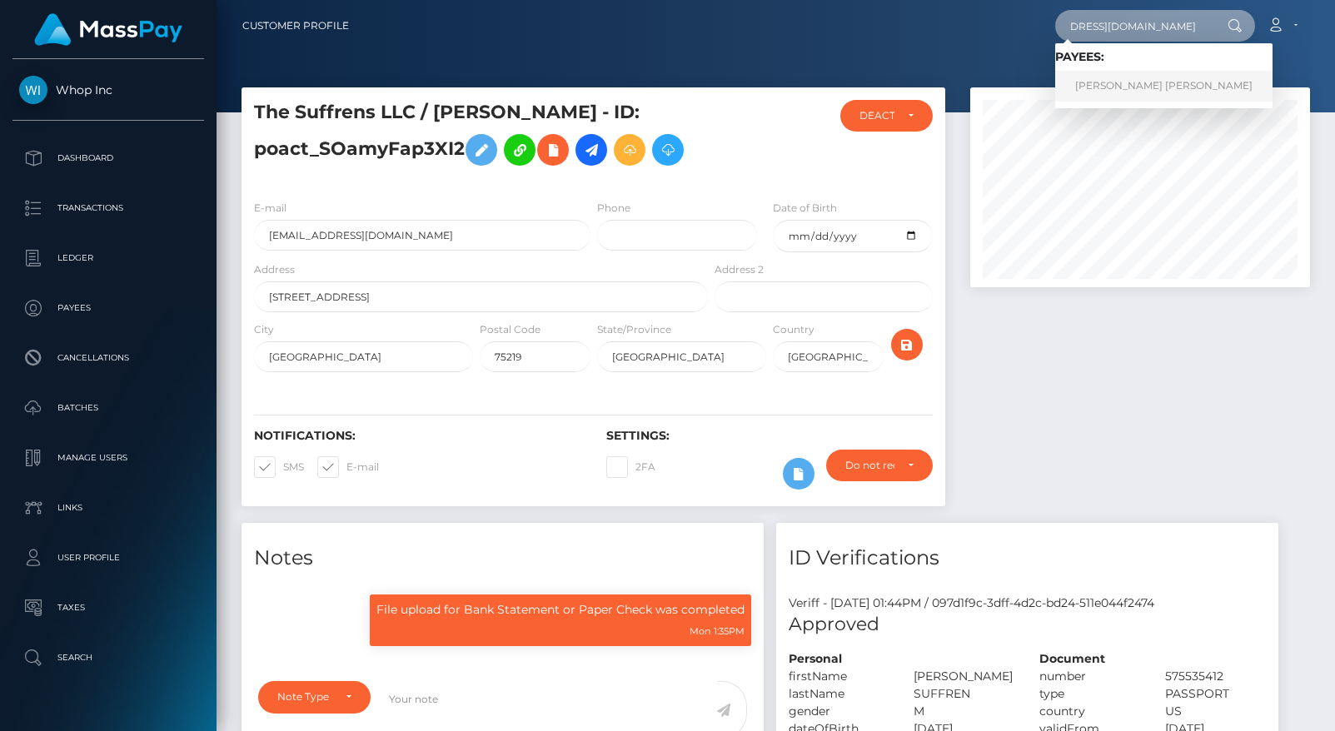
type input "[EMAIL_ADDRESS][DOMAIN_NAME]"
click at [1138, 83] on link "JAMAL RASHAD LEE" at bounding box center [1163, 86] width 217 height 31
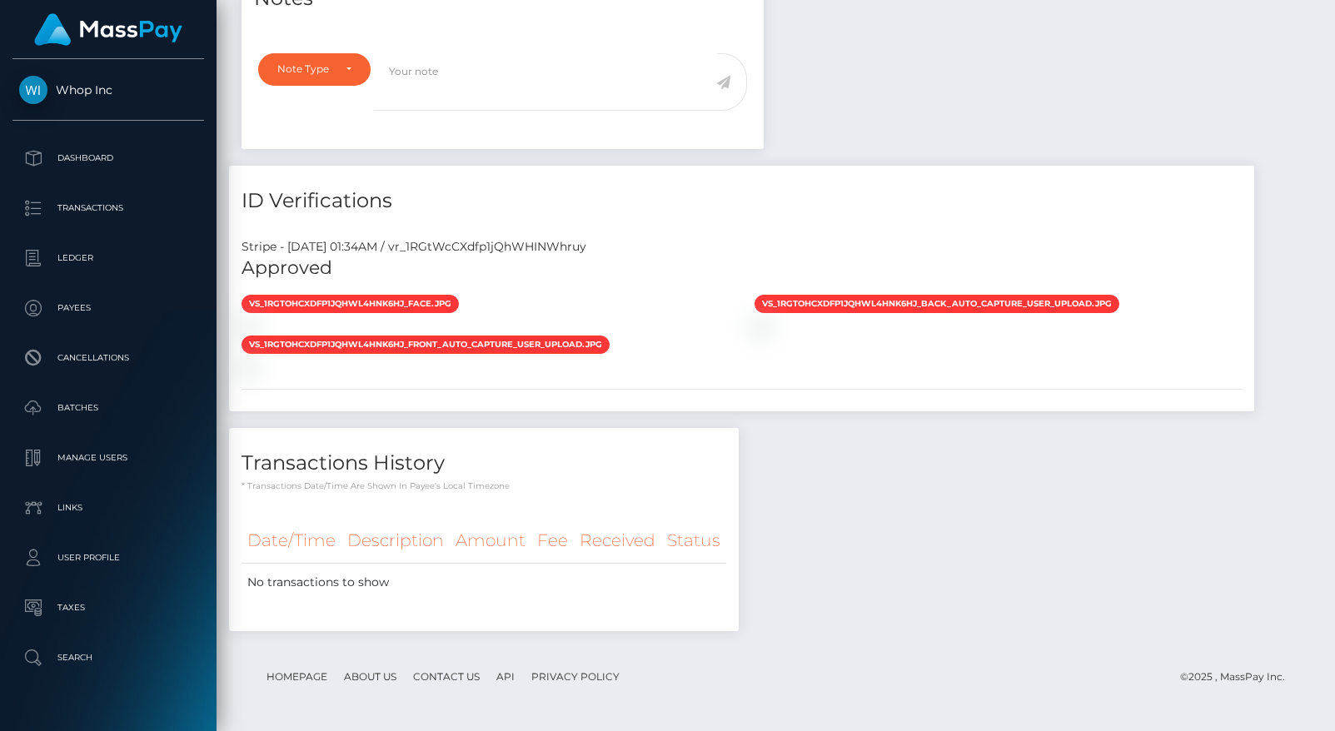
scroll to position [1083, 0]
